Goal: Information Seeking & Learning: Find specific fact

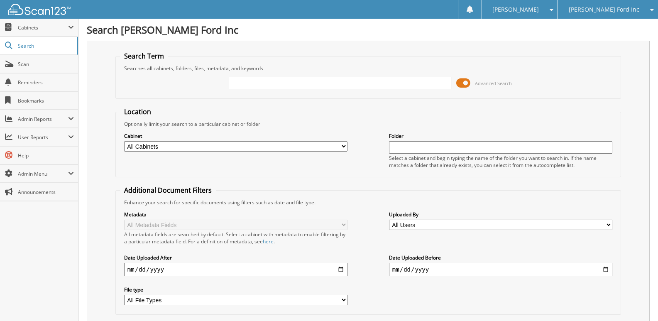
click at [404, 87] on input "text" at bounding box center [340, 83] width 223 height 12
type input "[PERSON_NAME]"
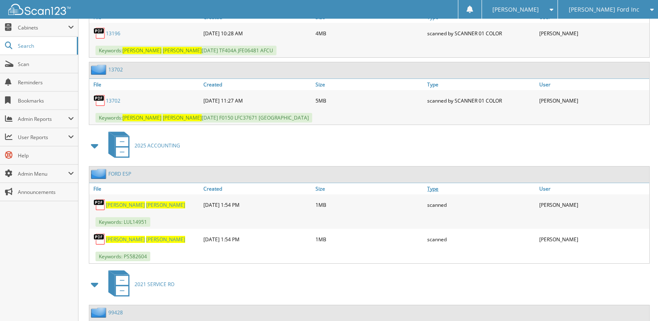
scroll to position [913, 0]
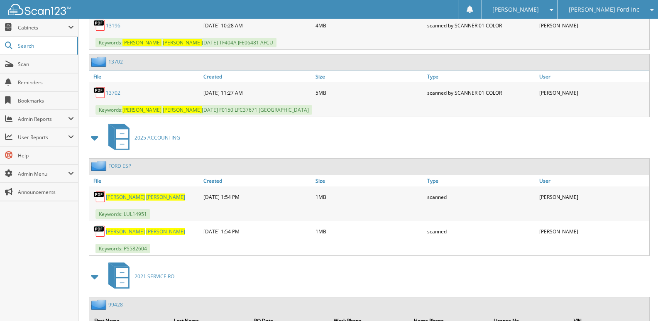
click at [125, 166] on link "FORD ESP" at bounding box center [119, 165] width 23 height 7
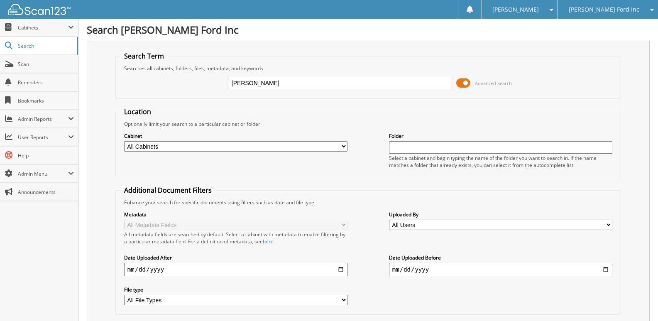
type input "[PERSON_NAME]"
click at [227, 148] on select "All Cabinets 2017 A/P 2017 A/R 2017 ACCOUNTING 2017 CAR DEALS 2017 FINANCIAL ST…" at bounding box center [235, 146] width 223 height 10
select select "50542"
click at [124, 141] on select "All Cabinets 2017 A/P 2017 A/R 2017 ACCOUNTING 2017 CAR DEALS 2017 FINANCIAL ST…" at bounding box center [235, 146] width 223 height 10
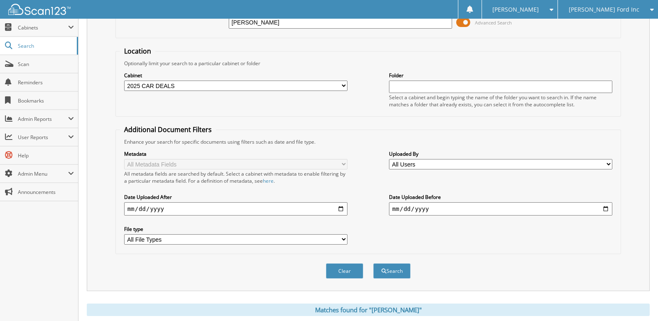
scroll to position [124, 0]
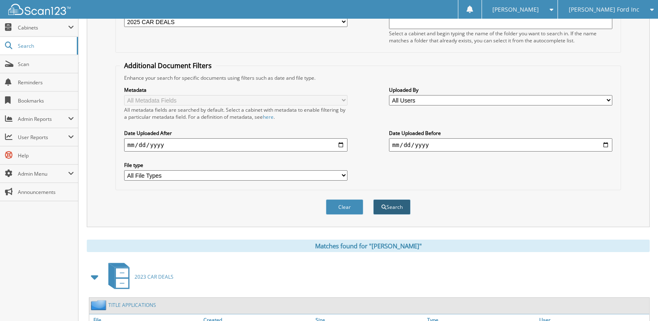
click at [393, 208] on button "Search" at bounding box center [391, 206] width 37 height 15
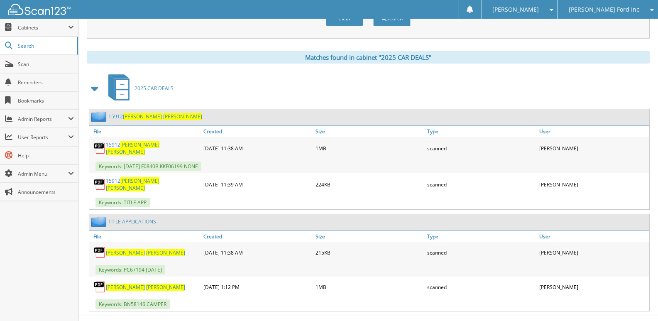
scroll to position [325, 0]
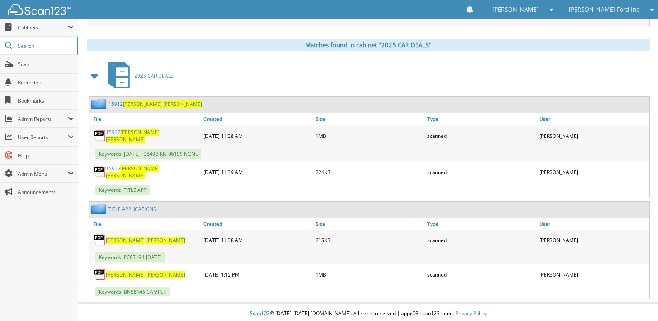
click at [146, 271] on span "[PERSON_NAME]" at bounding box center [165, 274] width 39 height 7
click at [146, 272] on span "[PERSON_NAME]" at bounding box center [165, 274] width 39 height 7
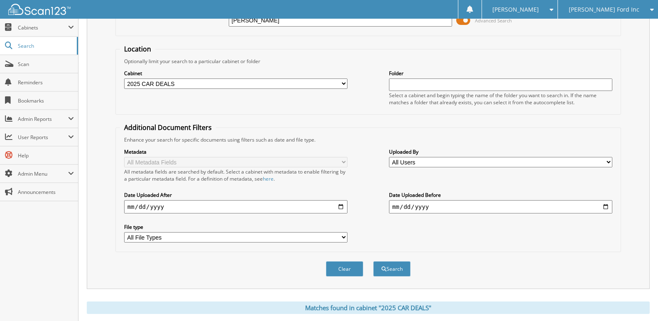
scroll to position [0, 0]
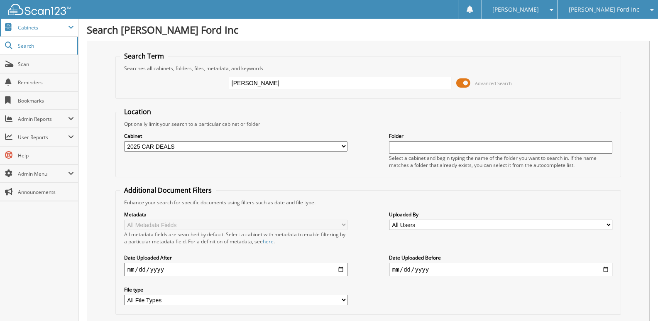
click at [50, 27] on span "Cabinets" at bounding box center [43, 27] width 50 height 7
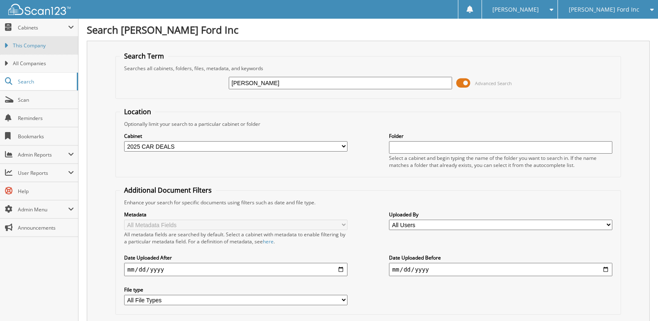
drag, startPoint x: 41, startPoint y: 45, endPoint x: 63, endPoint y: 41, distance: 22.7
click at [42, 44] on span "This Company" at bounding box center [43, 45] width 61 height 7
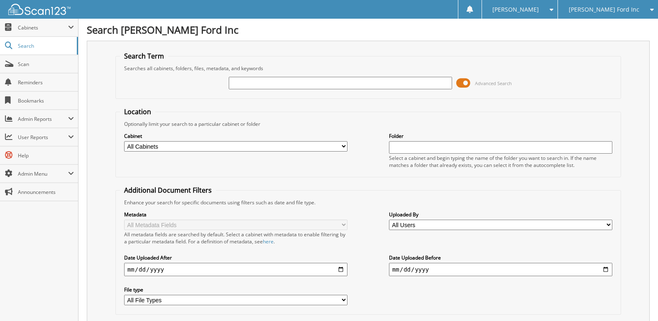
click at [263, 85] on input "text" at bounding box center [340, 83] width 223 height 12
type input "27397"
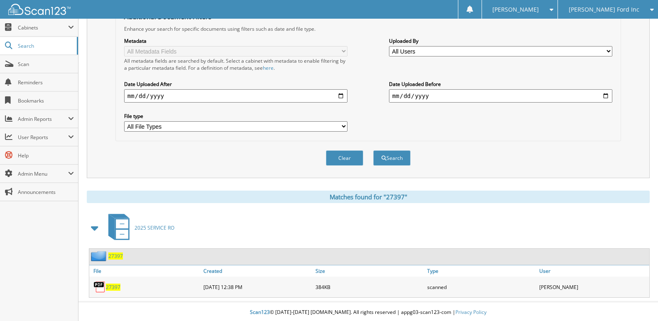
scroll to position [175, 0]
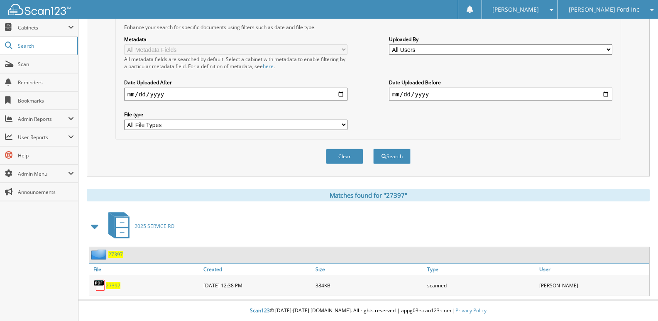
click at [115, 253] on span "27397" at bounding box center [115, 254] width 15 height 7
